Goal: Transaction & Acquisition: Obtain resource

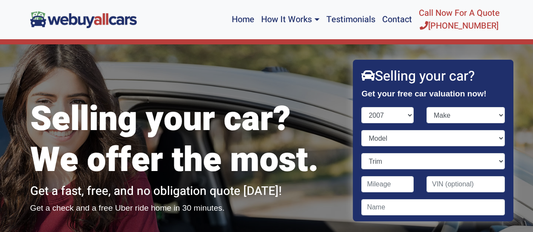
select select "2007"
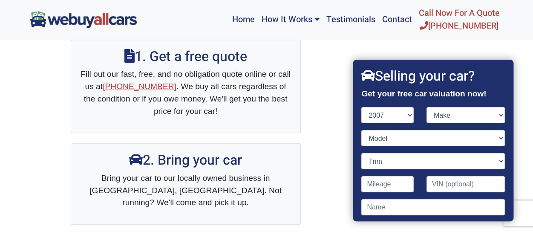
select select "Ford"
click at [426, 107] on select "Make Acura Aston [PERSON_NAME] Audi Bentley BMW Bugatti Buick Cadillac Chevrole…" at bounding box center [465, 115] width 78 height 16
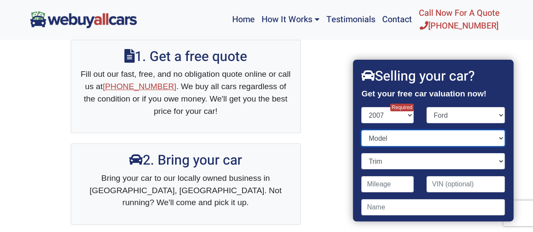
click at [387, 136] on select "Model" at bounding box center [432, 138] width 143 height 16
click at [413, 120] on div "Year [DATE] 2024 2023 2022 2021 2020 2019 2018 2017 2016 2015 2014 2013 2012 20…" at bounding box center [387, 118] width 65 height 23
click at [433, 142] on select "Model" at bounding box center [432, 138] width 143 height 16
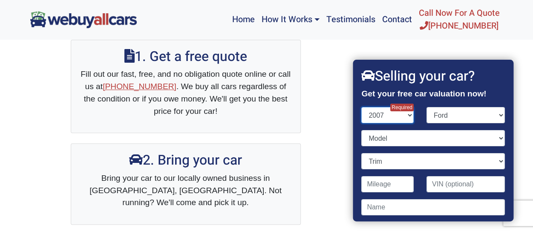
click at [408, 117] on select "Year [DATE] 2024 2023 2022 2021 2020 2019 2018 2017 2016 2015 2014 2013 2012 20…" at bounding box center [387, 115] width 52 height 16
select select "2007"
click at [361, 107] on select "Year [DATE] 2024 2023 2022 2021 2020 2019 2018 2017 2016 2015 2014 2013 2012 20…" at bounding box center [387, 115] width 52 height 16
click at [320, 98] on div "1. Get a free quote Fill out our fast, free, and no obligation quote online or …" at bounding box center [266, 172] width 485 height 307
click at [490, 113] on select "Make" at bounding box center [465, 115] width 78 height 16
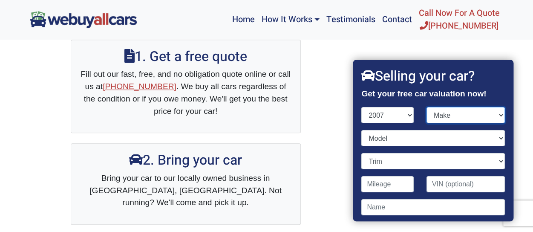
select select "Ford"
click at [426, 107] on select "Make Acura Aston [PERSON_NAME] Audi Bentley BMW Bugatti Buick Cadillac Chevrole…" at bounding box center [465, 115] width 78 height 16
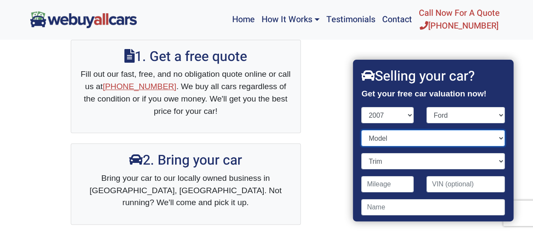
click at [422, 144] on select "Model Crown Victoria Econoline Cargo Econoline Wagon Edge Escape Escape Hybrid …" at bounding box center [432, 138] width 143 height 16
select select "F-150"
click at [361, 130] on select "Model Crown Victoria Econoline Cargo Econoline Wagon Edge Escape Escape Hybrid …" at bounding box center [432, 138] width 143 height 16
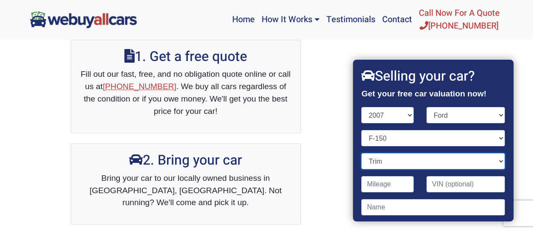
click at [392, 157] on select "Trim FX2 4dr SuperCab (Extended Cab) Styleside 5.5 ft. SB (4.6L 8cyl) FX2 4dr S…" at bounding box center [432, 161] width 143 height 16
select select "XLT 4dr SuperCrew (Crew Cab) 4WD Styleside 6.5 ft. SB (4.6L 8cyl)"
click at [361, 153] on select "Trim FX2 4dr SuperCab (Extended Cab) Styleside 5.5 ft. SB (4.6L 8cyl) FX2 4dr S…" at bounding box center [432, 161] width 143 height 16
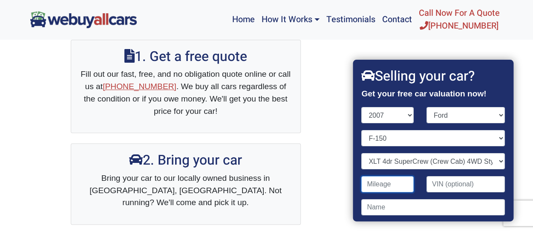
click at [394, 184] on input "Contact form" at bounding box center [387, 184] width 52 height 16
type input "140,000"
click at [399, 207] on input "Contact form" at bounding box center [432, 207] width 143 height 16
type input "[PERSON_NAME]"
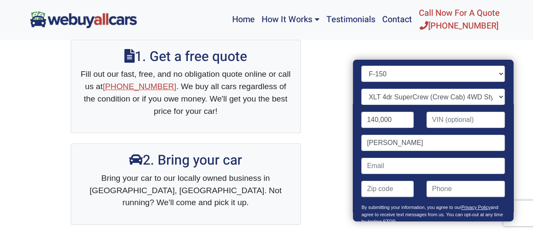
scroll to position [64, 0]
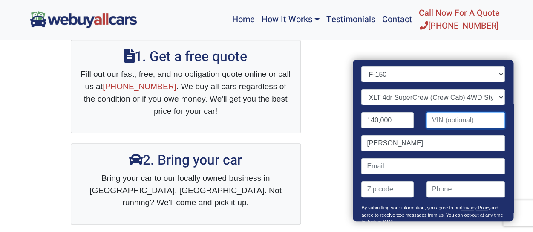
click at [460, 120] on input "Contact form" at bounding box center [465, 120] width 78 height 16
paste input "[US_VEHICLE_IDENTIFICATION_NUMBER]"
type input "[US_VEHICLE_IDENTIFICATION_NUMBER]"
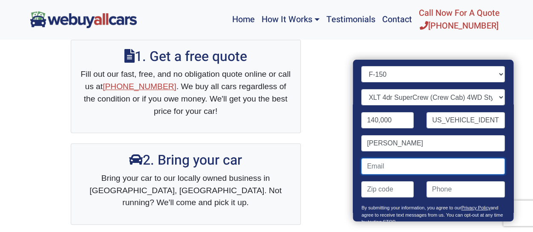
click at [422, 166] on input "Contact form" at bounding box center [432, 166] width 143 height 16
type input "[EMAIL_ADDRESS][DOMAIN_NAME]"
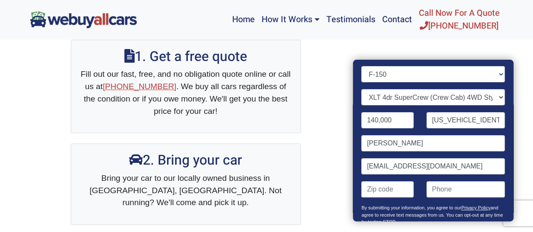
type input "08021"
type input "6094134529"
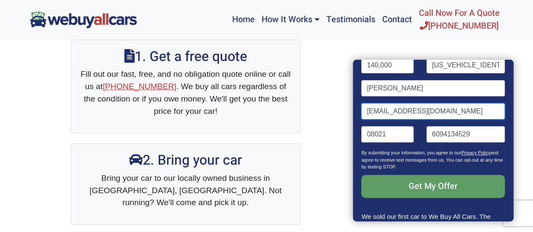
scroll to position [126, 0]
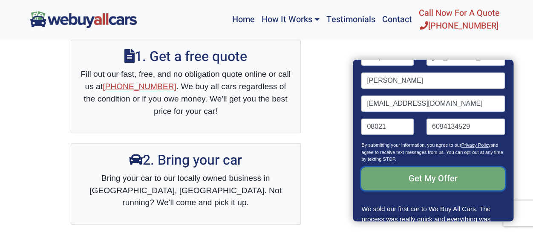
click at [464, 171] on input "Get My Offer" at bounding box center [432, 178] width 143 height 23
